Goal: Task Accomplishment & Management: Use online tool/utility

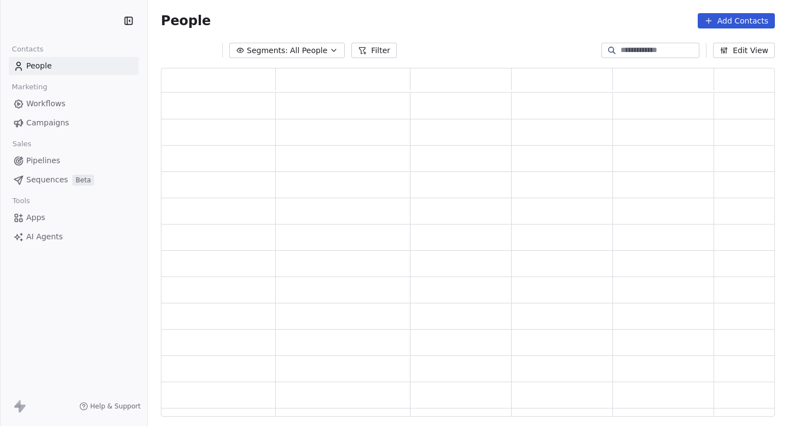
scroll to position [348, 614]
click at [74, 124] on link "Campaigns" at bounding box center [74, 123] width 130 height 18
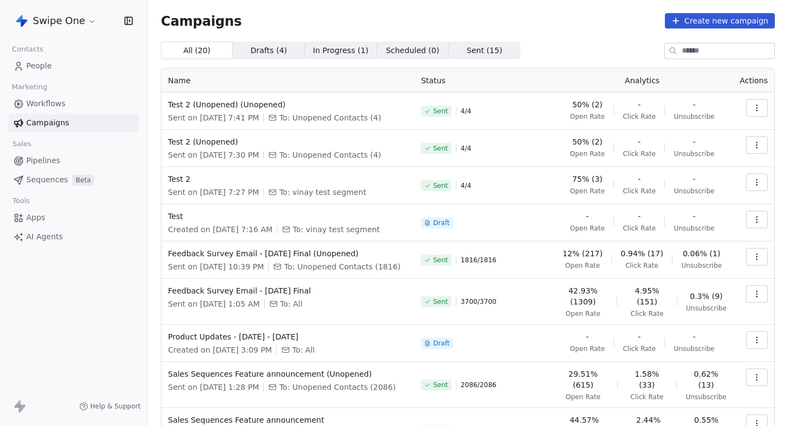
click at [67, 21] on html "Swipe One Contacts People Marketing Workflows Campaigns Sales Pipelines Sequenc…" at bounding box center [394, 213] width 788 height 426
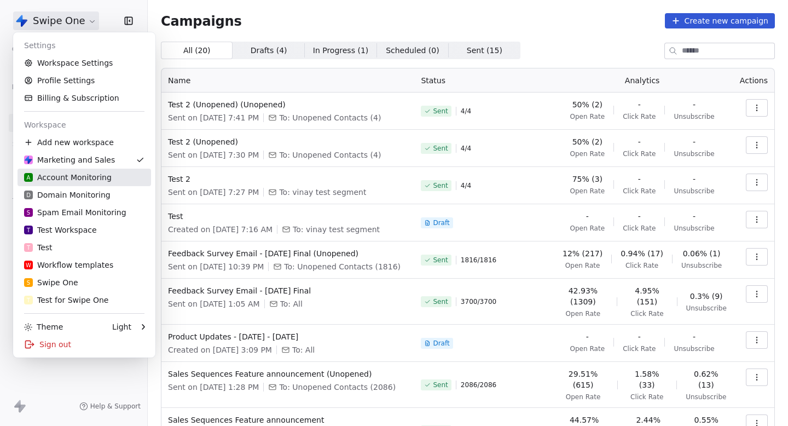
click at [85, 180] on div "A Account Monitoring" at bounding box center [68, 177] width 88 height 11
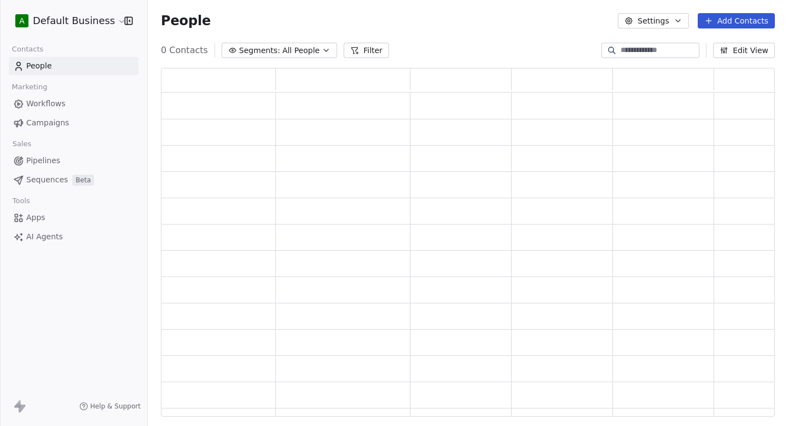
scroll to position [348, 614]
click at [91, 20] on html "A Default Business Contacts People Marketing Workflows Campaigns Sales Pipeline…" at bounding box center [394, 213] width 788 height 426
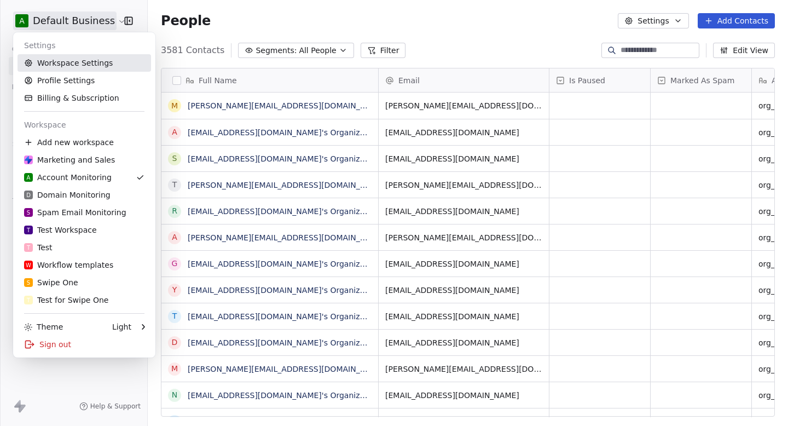
scroll to position [375, 640]
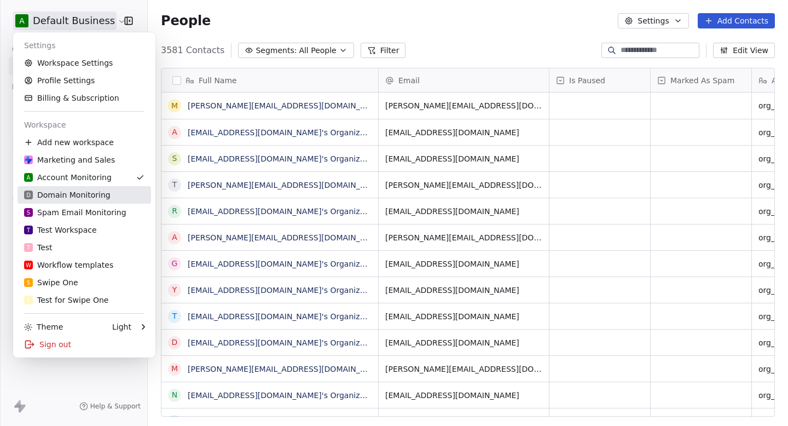
click at [81, 196] on div "D Domain Monitoring" at bounding box center [67, 194] width 86 height 11
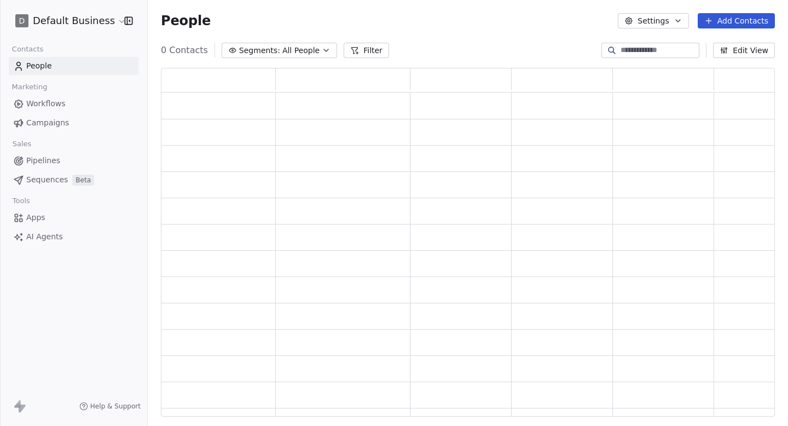
scroll to position [348, 614]
click at [79, 20] on html "D Default Business Contacts People Marketing Workflows Campaigns Sales Pipeline…" at bounding box center [394, 213] width 788 height 426
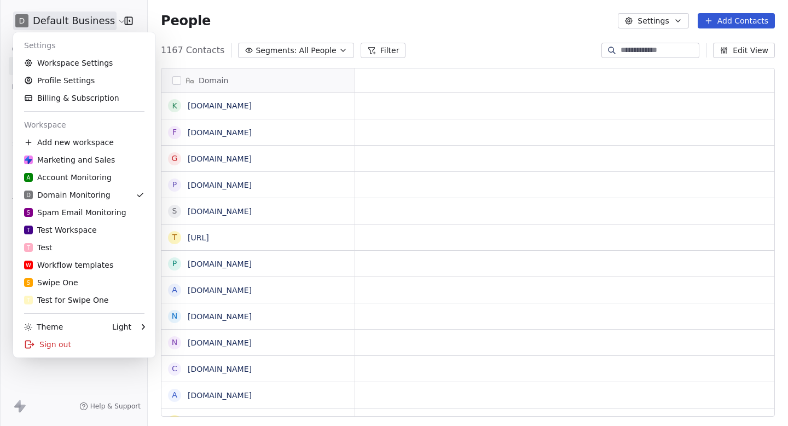
scroll to position [1, 1]
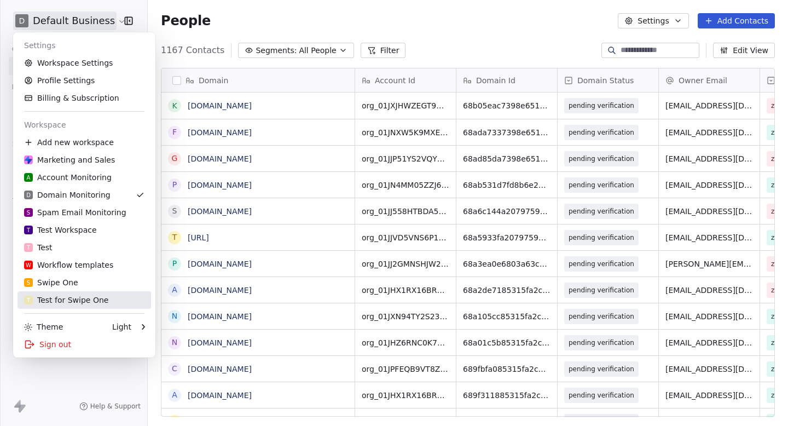
click at [66, 298] on div "T Test for Swipe One" at bounding box center [66, 299] width 84 height 11
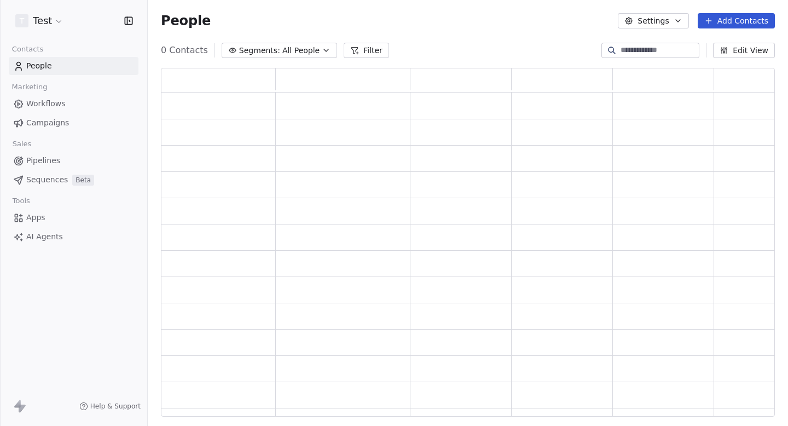
scroll to position [348, 614]
click at [75, 123] on link "Campaigns" at bounding box center [74, 123] width 130 height 18
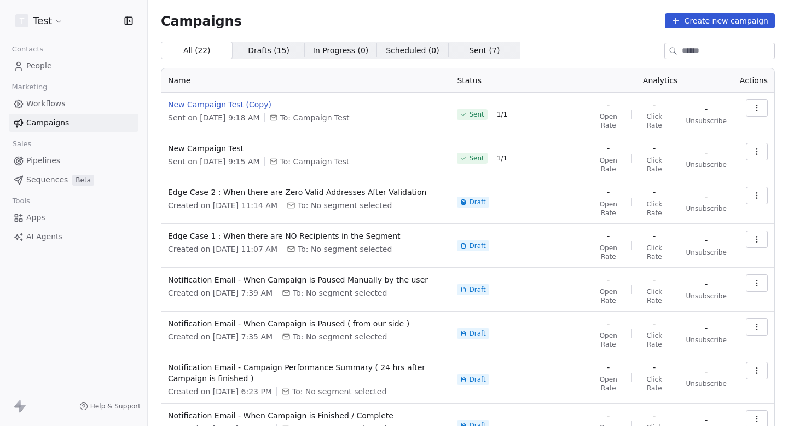
click at [248, 106] on span "New Campaign Test (Copy)" at bounding box center [306, 104] width 276 height 11
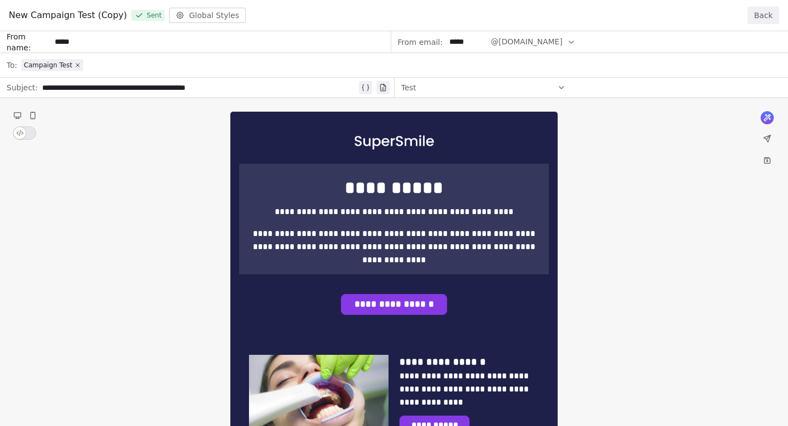
click at [763, 16] on button "Back" at bounding box center [763, 16] width 32 height 18
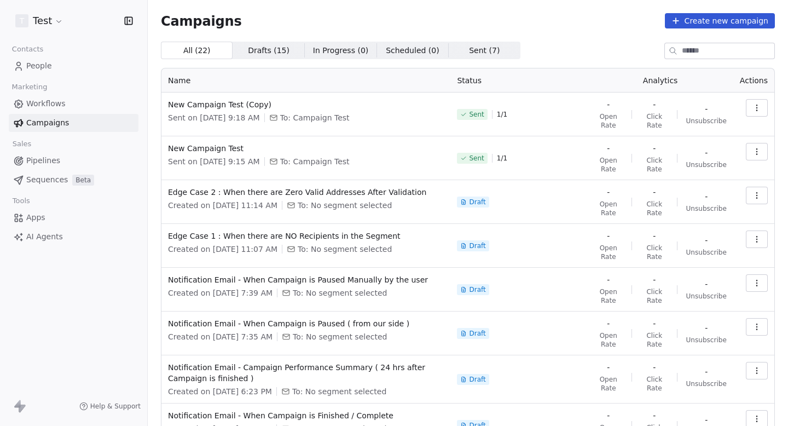
click at [582, 60] on div "All ( 22 ) All ( 22 ) Drafts ( 15 ) Drafts ( 15 ) In Progress ( 0 ) In Progress…" at bounding box center [468, 305] width 614 height 526
click at [217, 147] on span "New Campaign Test" at bounding box center [306, 148] width 276 height 11
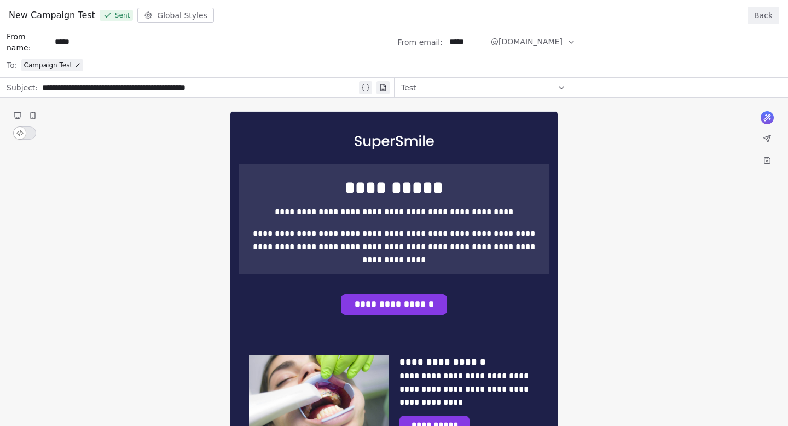
click at [757, 16] on button "Back" at bounding box center [763, 16] width 32 height 18
